Goal: Task Accomplishment & Management: Use online tool/utility

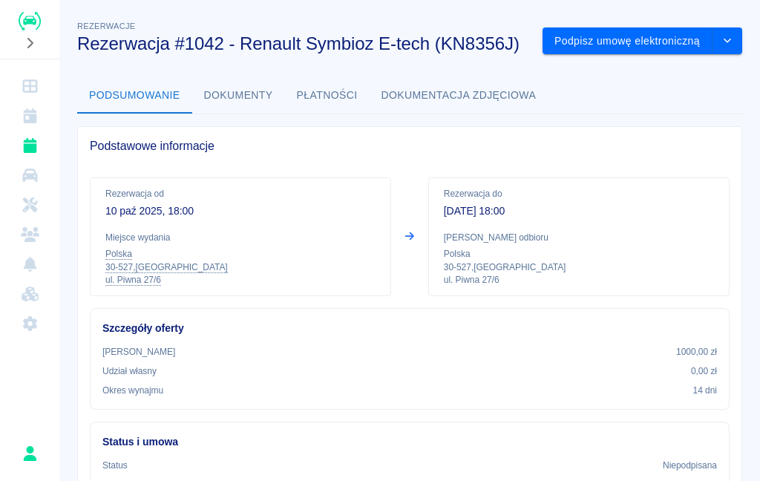
click at [669, 42] on button "Podpisz umowę elektroniczną" at bounding box center [628, 40] width 170 height 27
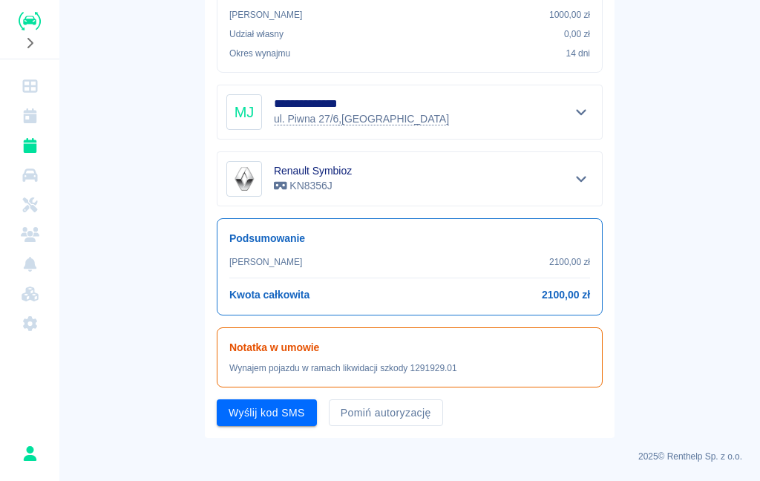
scroll to position [314, 0]
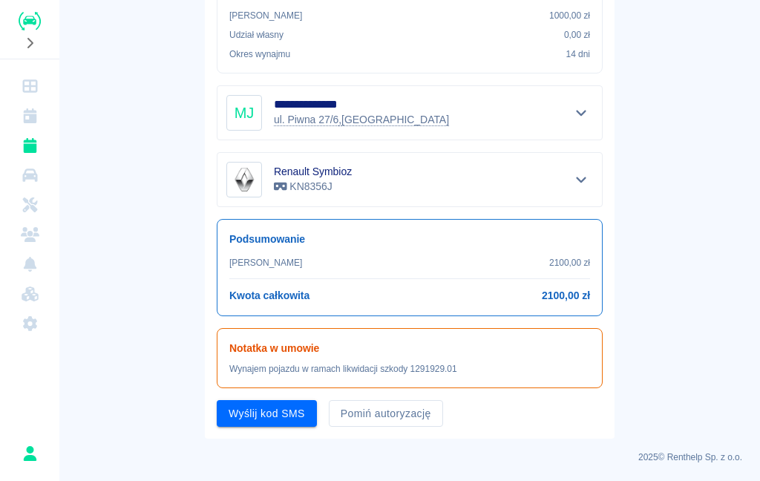
click at [403, 425] on button "Pomiń autoryzację" at bounding box center [386, 413] width 114 height 27
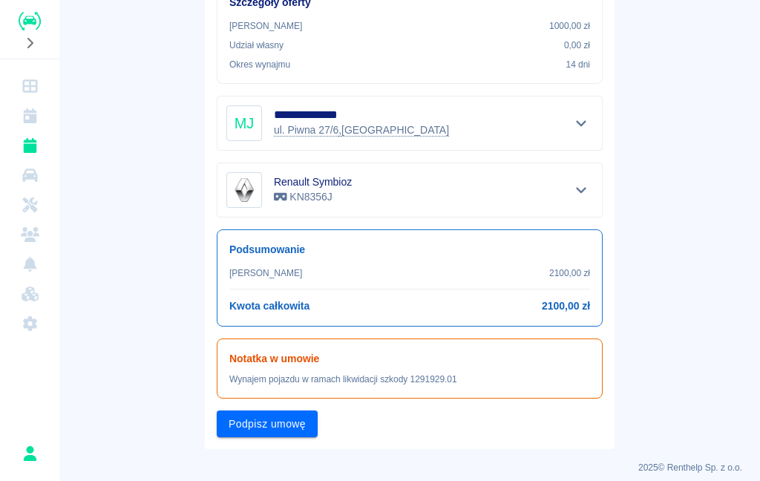
click at [286, 422] on button "Podpisz umowę" at bounding box center [267, 423] width 101 height 27
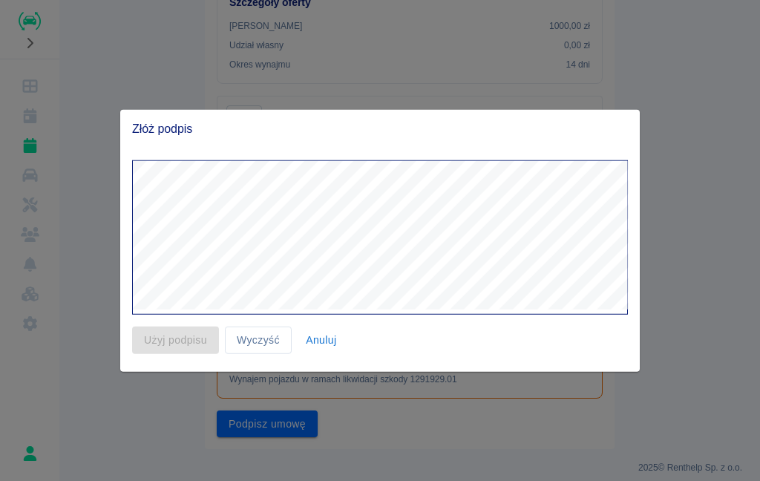
click at [343, 344] on button "Anuluj" at bounding box center [321, 340] width 47 height 27
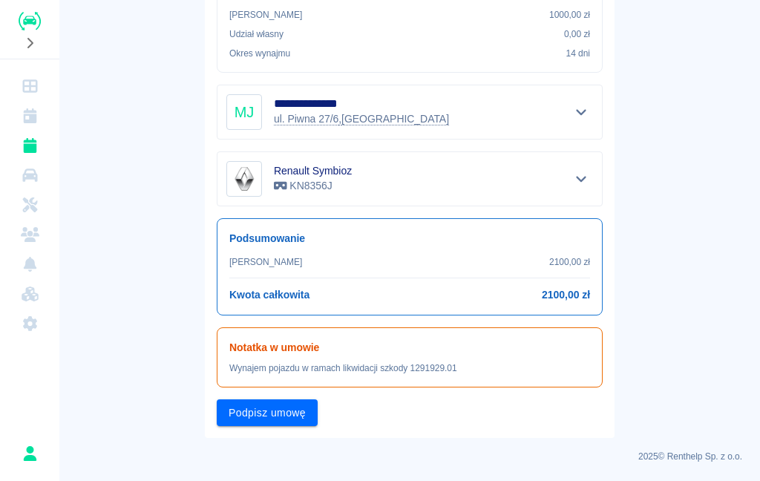
scroll to position [314, 0]
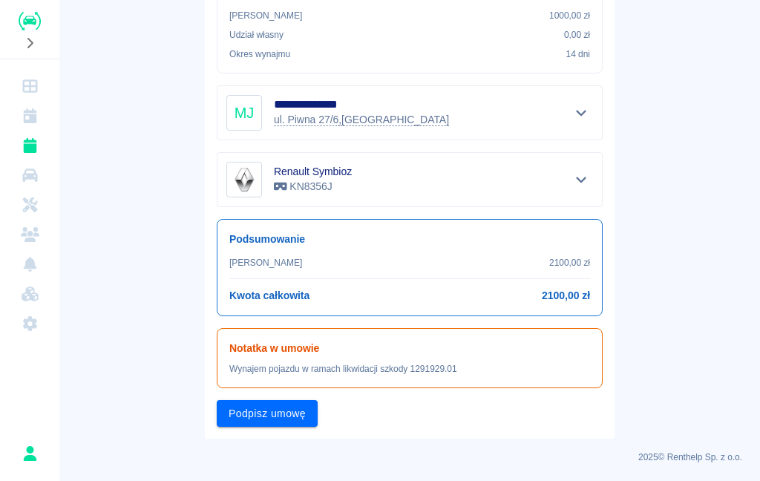
click at [275, 422] on button "Podpisz umowę" at bounding box center [267, 413] width 101 height 27
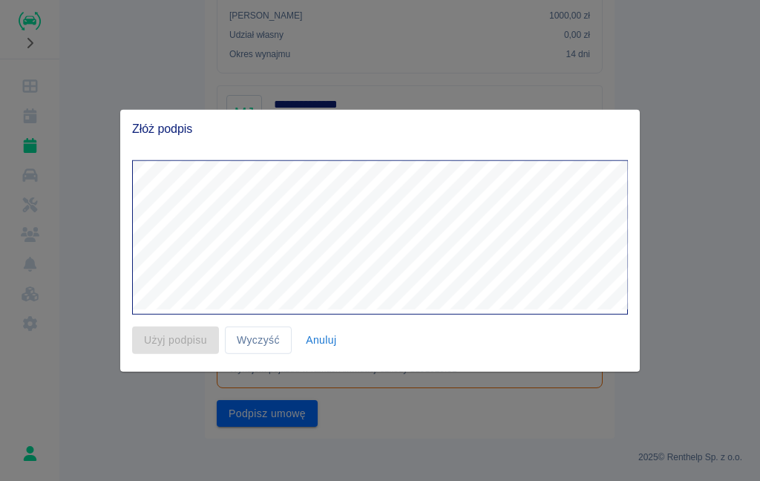
click at [327, 335] on button "Anuluj" at bounding box center [321, 340] width 47 height 27
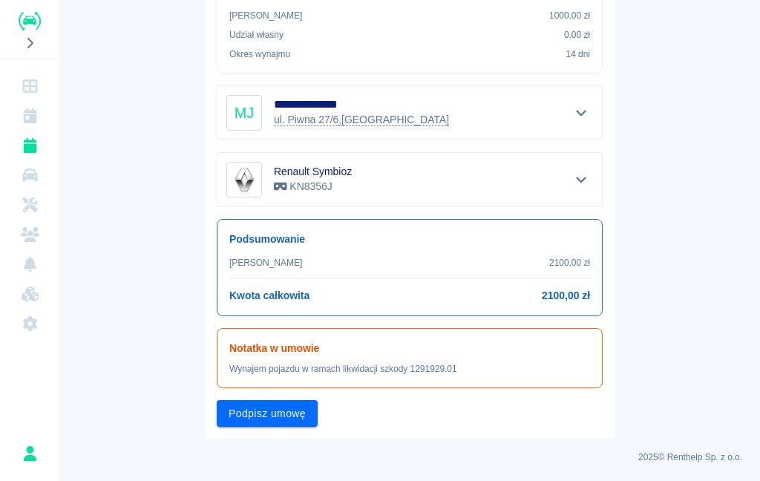
click at [281, 421] on button "Podpisz umowę" at bounding box center [267, 413] width 101 height 27
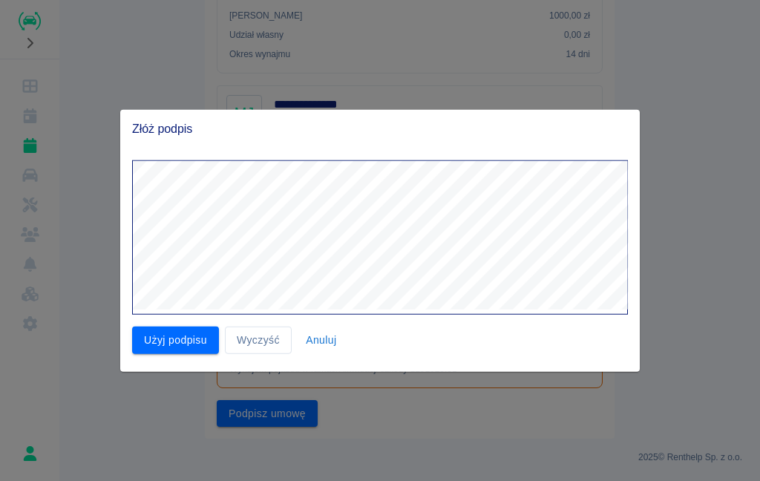
click at [175, 337] on button "Użyj podpisu" at bounding box center [175, 340] width 87 height 27
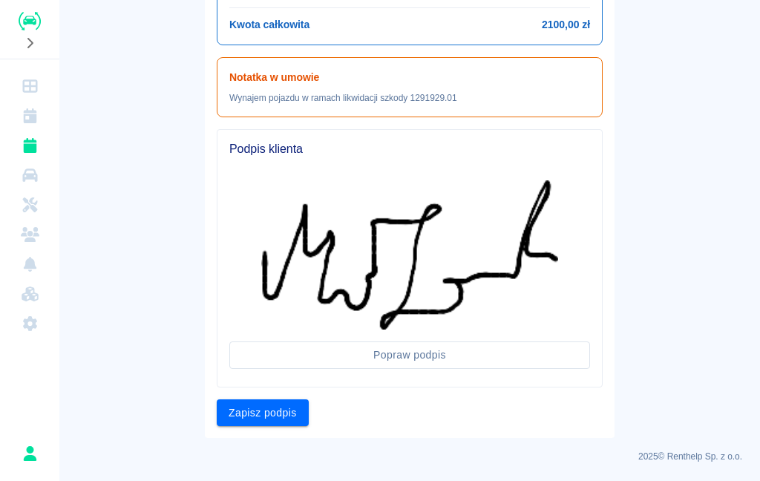
scroll to position [584, 0]
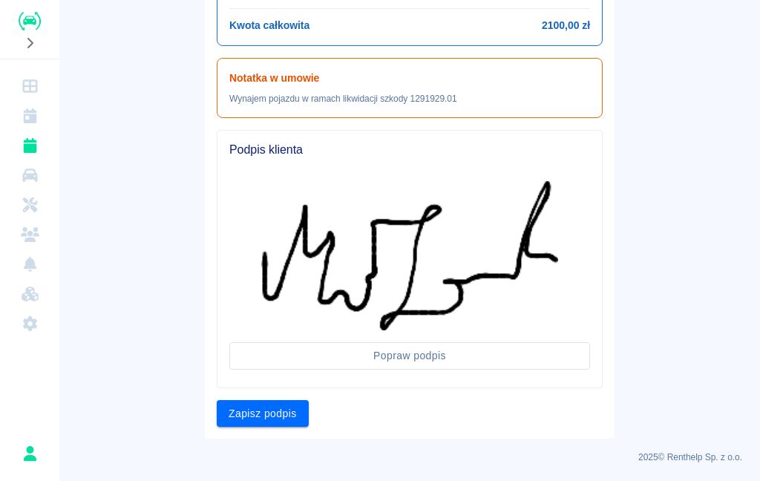
click at [250, 419] on button "Zapisz podpis" at bounding box center [263, 413] width 92 height 27
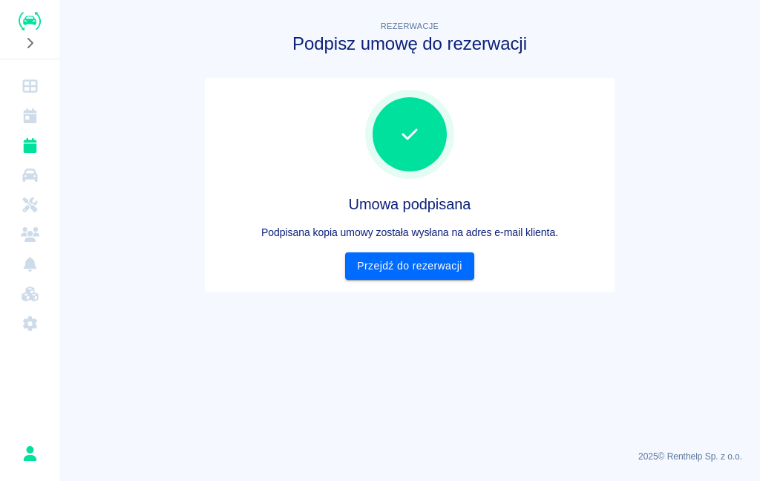
click at [394, 255] on link "Przejdź do rezerwacji" at bounding box center [409, 265] width 128 height 27
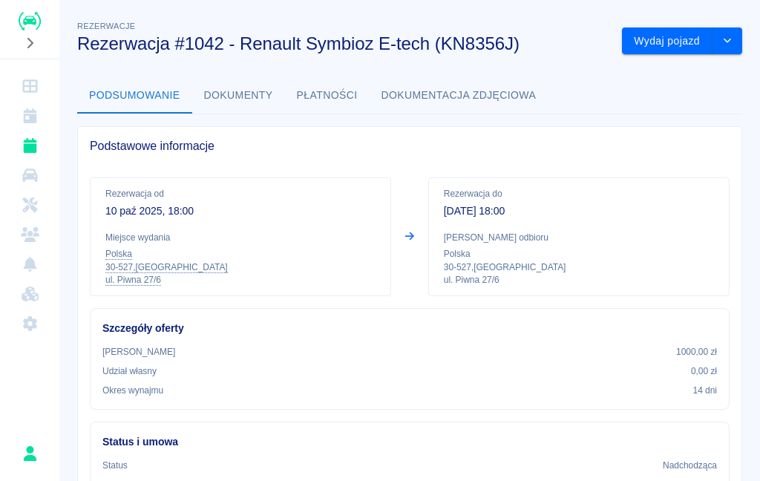
click at [655, 21] on div "Wydaj pojazd" at bounding box center [676, 35] width 132 height 39
click at [658, 45] on button "Wydaj pojazd" at bounding box center [667, 40] width 91 height 27
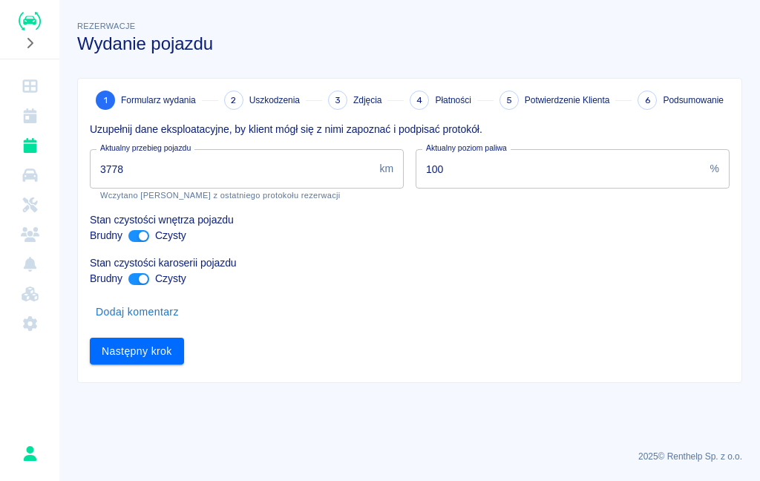
type input "3778"
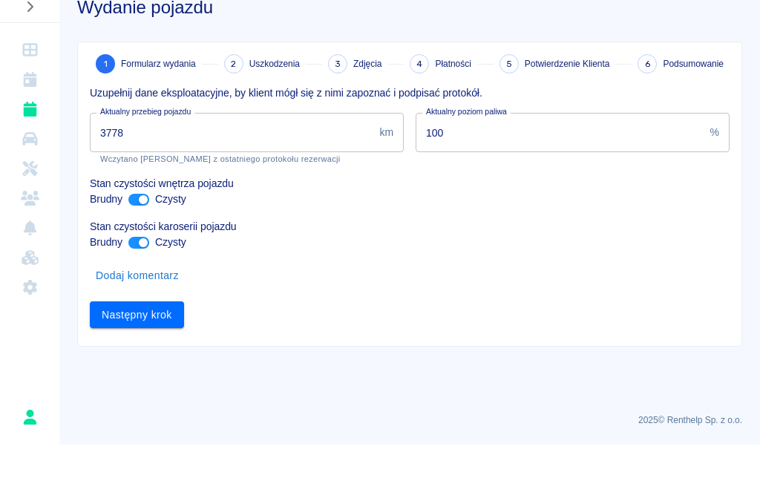
click at [126, 338] on button "Następny krok" at bounding box center [137, 351] width 94 height 27
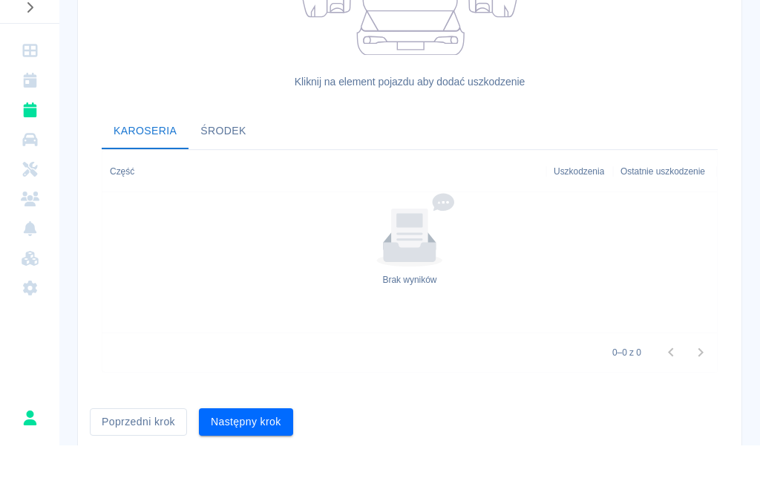
scroll to position [407, 0]
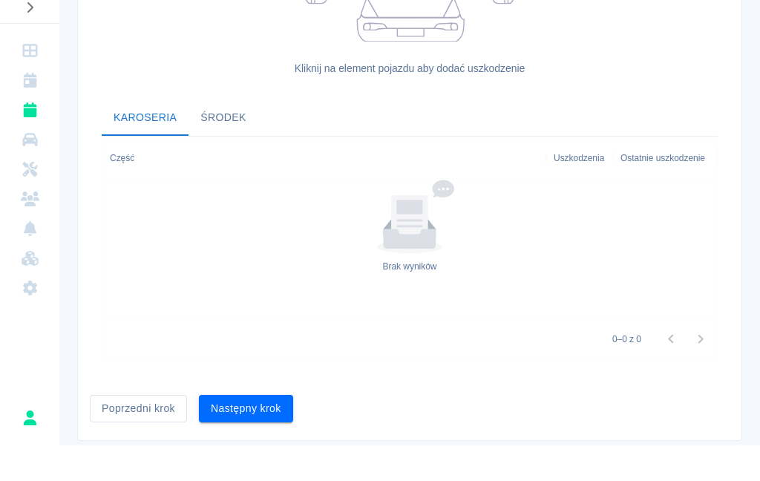
click at [233, 430] on button "Następny krok" at bounding box center [246, 443] width 94 height 27
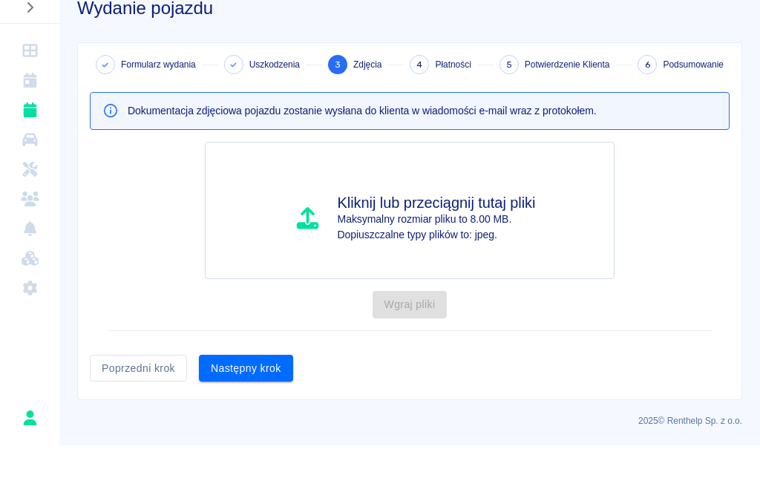
scroll to position [0, 0]
click at [240, 390] on button "Następny krok" at bounding box center [246, 403] width 94 height 27
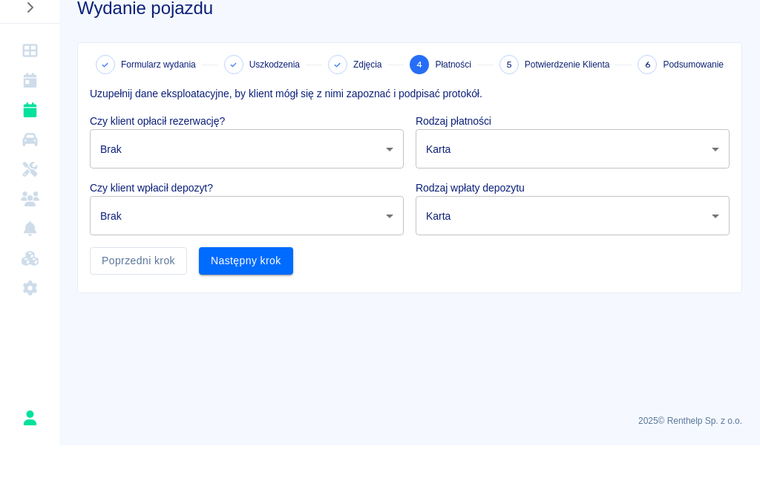
click at [254, 154] on body "Używamy plików Cookies, by zapewnić Ci najlepsze możliwe doświadczenie. Aby dow…" at bounding box center [380, 240] width 760 height 481
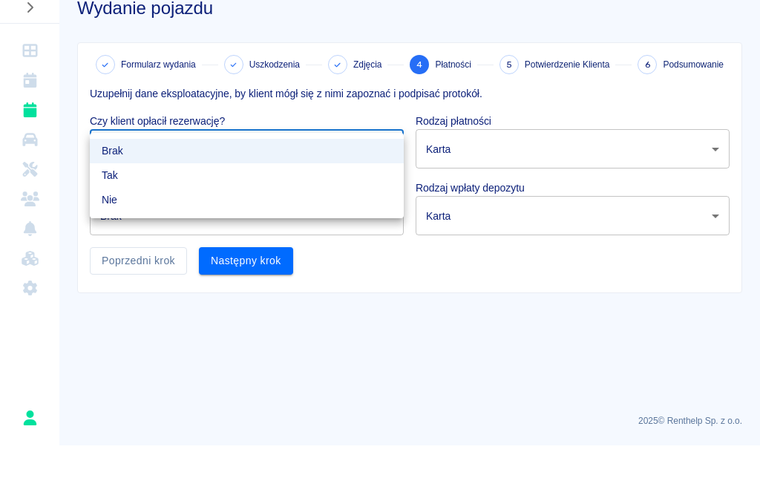
click at [168, 223] on li "Nie" at bounding box center [247, 235] width 314 height 24
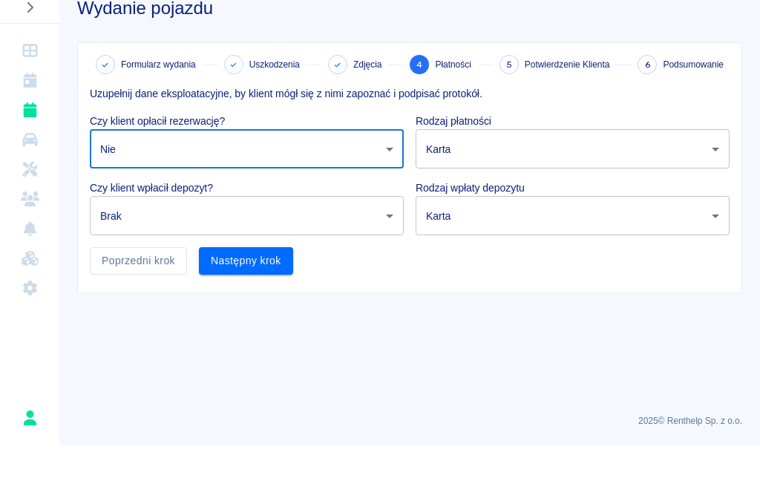
type input "false"
click at [480, 154] on body "Używamy plików Cookies, by zapewnić Ci najlepsze możliwe doświadczenie. Aby dow…" at bounding box center [380, 240] width 760 height 481
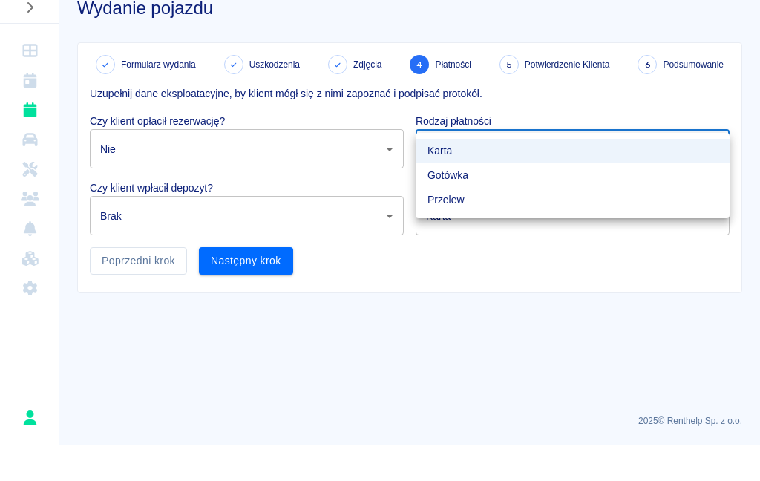
click at [332, 345] on div at bounding box center [380, 240] width 760 height 481
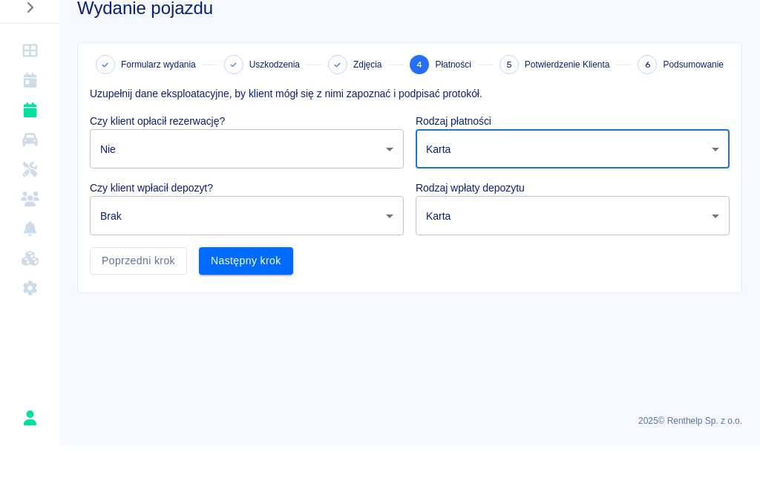
click at [341, 211] on body "Używamy plików Cookies, by zapewnić Ci najlepsze możliwe doświadczenie. Aby dow…" at bounding box center [380, 240] width 760 height 481
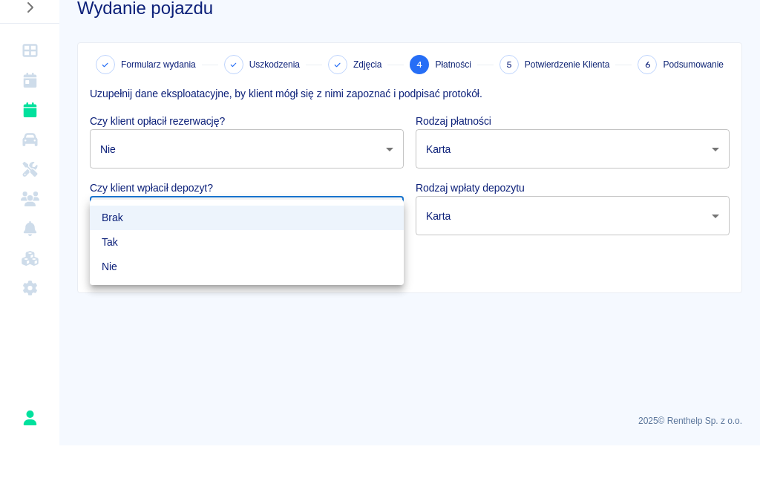
click at [225, 290] on li "Nie" at bounding box center [247, 302] width 314 height 24
type input "false"
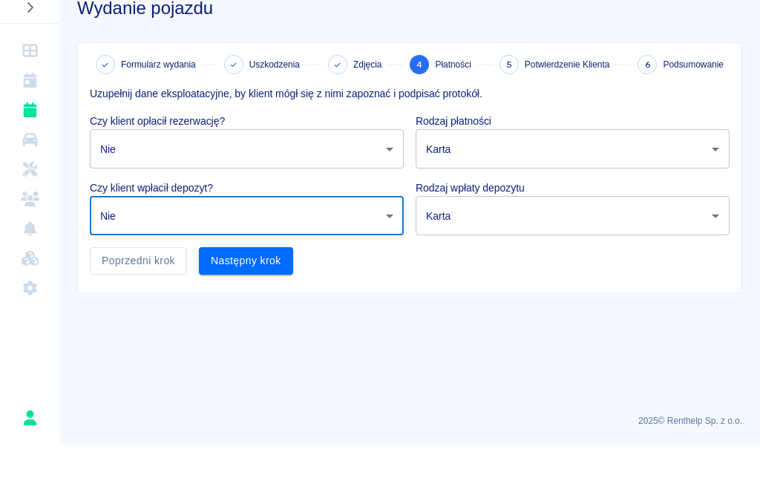
click at [238, 283] on button "Następny krok" at bounding box center [246, 296] width 94 height 27
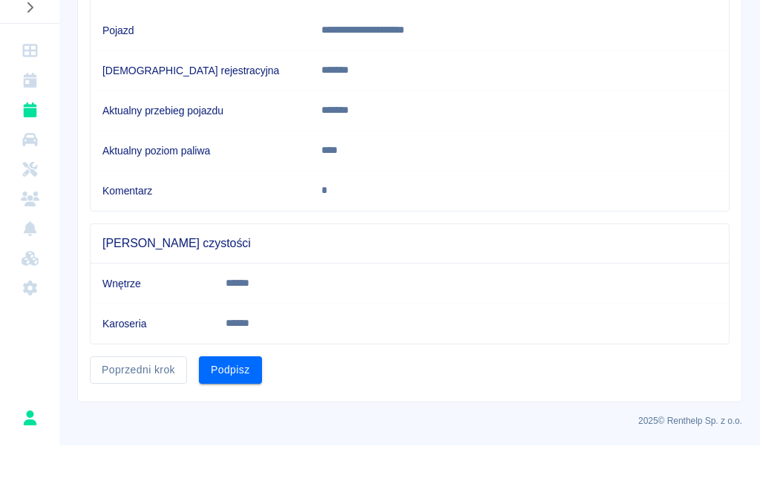
scroll to position [183, 0]
click at [223, 393] on button "Podpisz" at bounding box center [230, 406] width 63 height 27
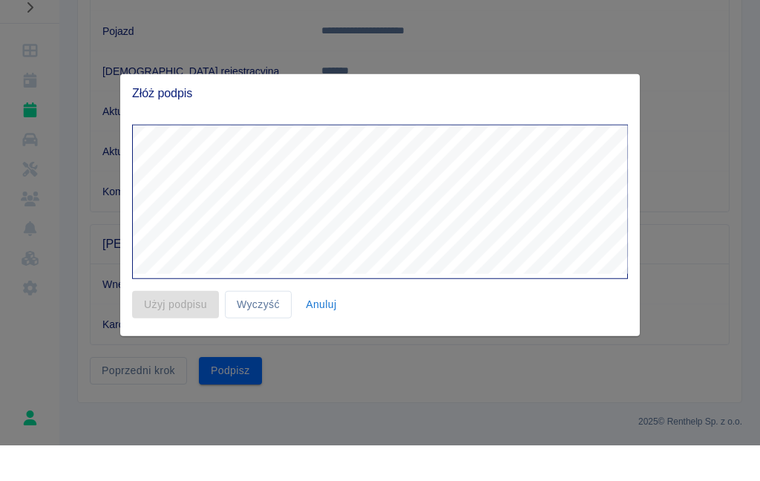
click at [326, 327] on button "Anuluj" at bounding box center [321, 340] width 47 height 27
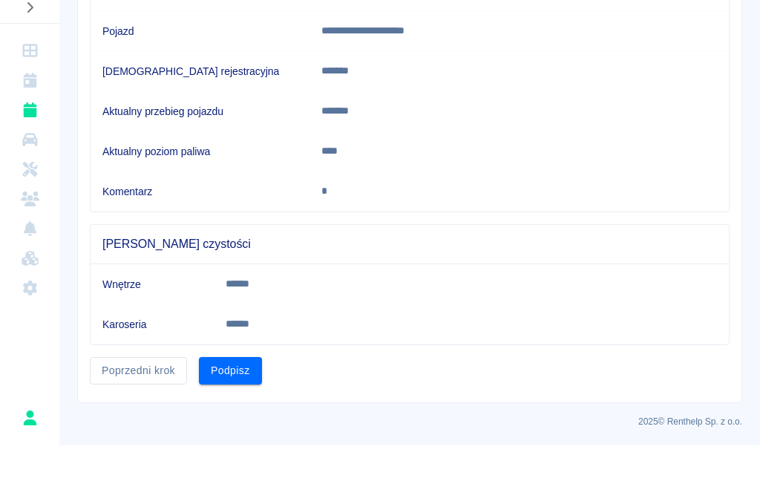
click at [242, 393] on button "Podpisz" at bounding box center [230, 406] width 63 height 27
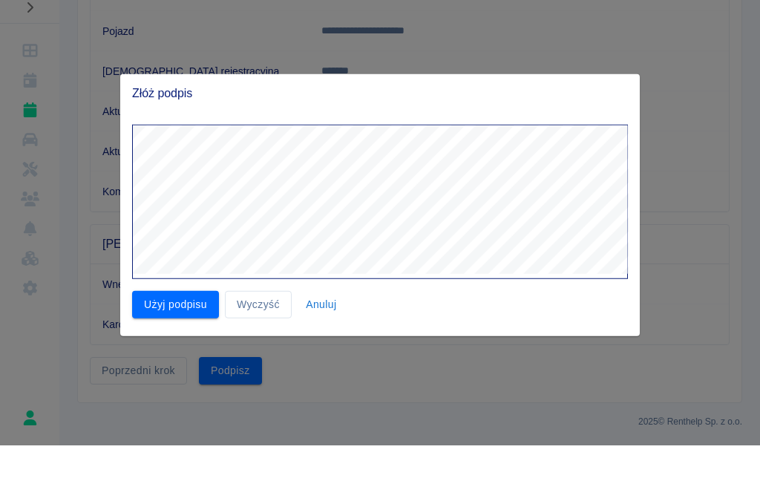
click at [174, 327] on button "Użyj podpisu" at bounding box center [175, 340] width 87 height 27
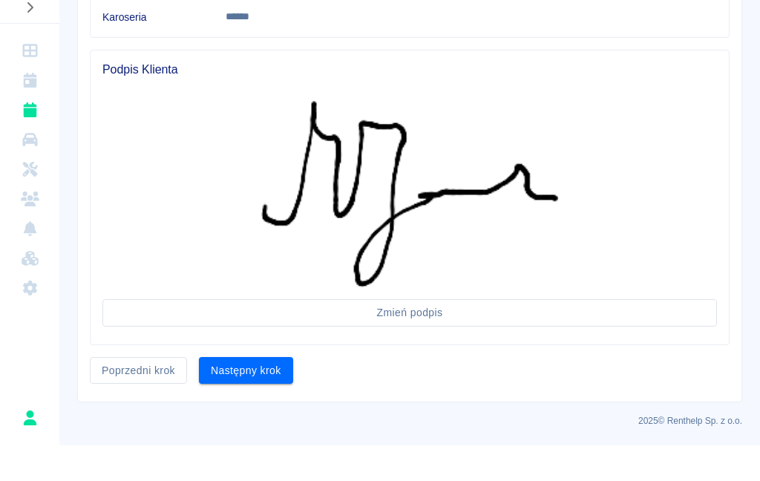
scroll to position [489, 0]
click at [250, 393] on button "Następny krok" at bounding box center [246, 406] width 94 height 27
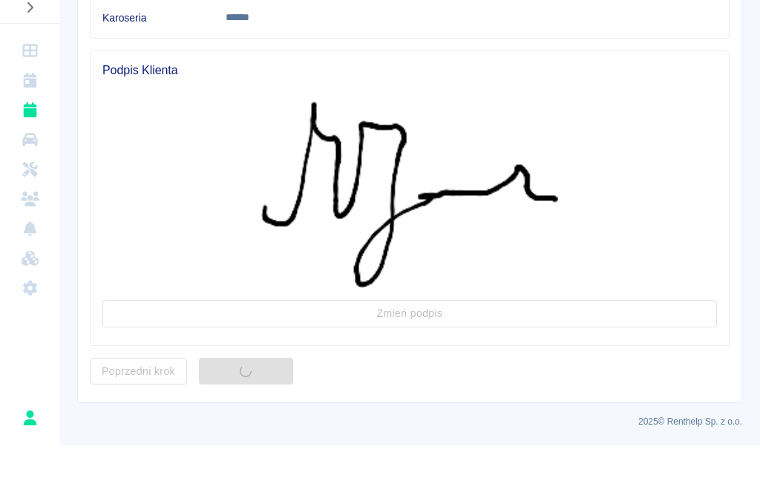
scroll to position [0, 0]
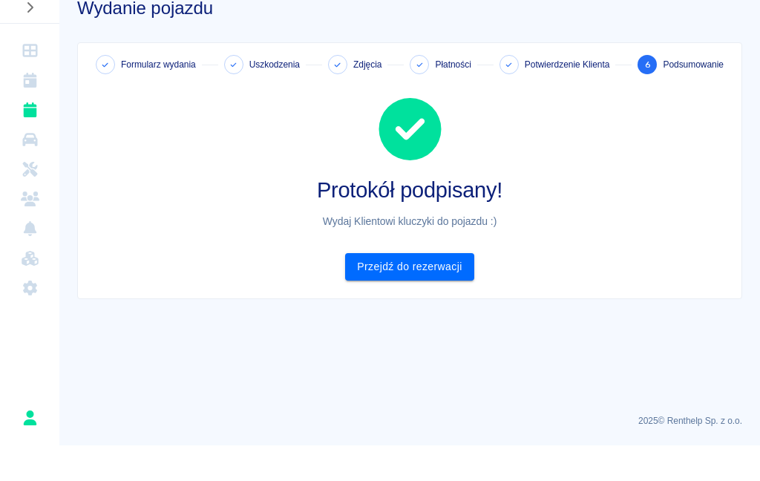
click at [393, 289] on link "Przejdź do rezerwacji" at bounding box center [409, 302] width 128 height 27
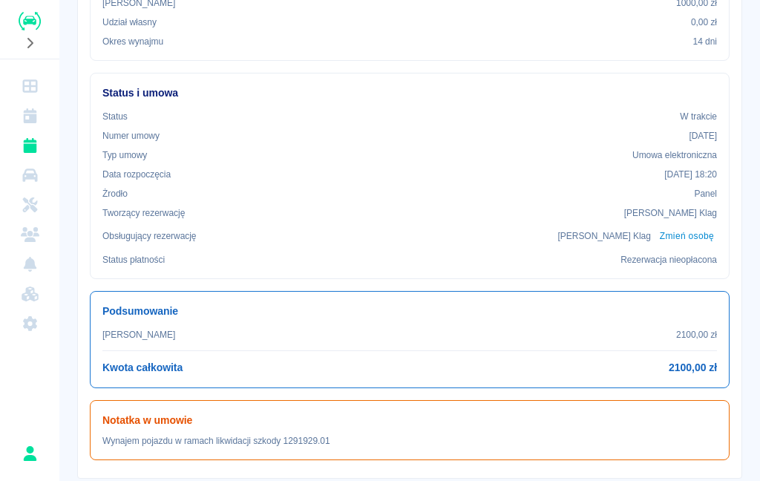
scroll to position [330, 0]
